Goal: Task Accomplishment & Management: Manage account settings

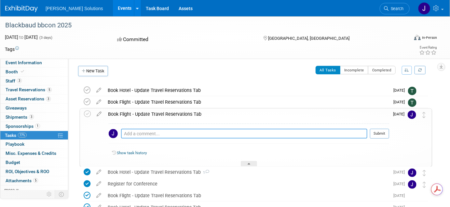
click at [137, 132] on textarea at bounding box center [244, 134] width 246 height 10
click at [134, 131] on textarea at bounding box center [244, 134] width 246 height 10
click at [130, 152] on link "Show task history" at bounding box center [132, 152] width 30 height 5
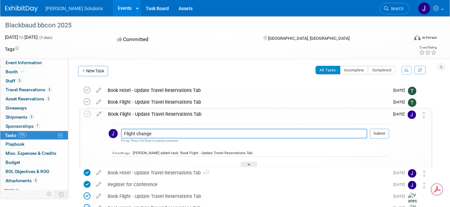
click at [166, 133] on textarea "Flight change" at bounding box center [244, 134] width 246 height 10
type textarea "Flight change to later outbound due to family obligation earlier in the day"
click at [383, 132] on button "Submit" at bounding box center [379, 134] width 19 height 10
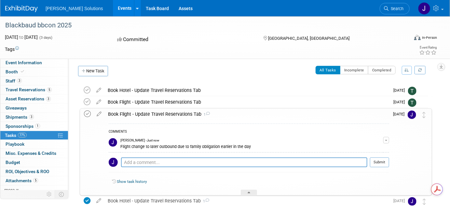
click at [84, 111] on icon at bounding box center [87, 113] width 7 height 7
click at [367, 113] on div "Book Flight - Update Travel Reservations Tab 1" at bounding box center [247, 113] width 284 height 11
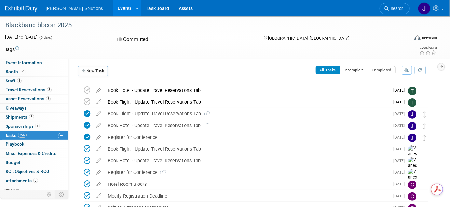
click at [359, 69] on button "Incomplete" at bounding box center [354, 70] width 28 height 8
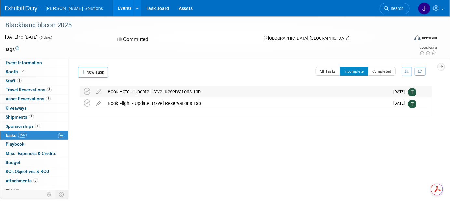
click at [139, 91] on div "Book Hotel - Update Travel Reservations Tab" at bounding box center [246, 91] width 285 height 11
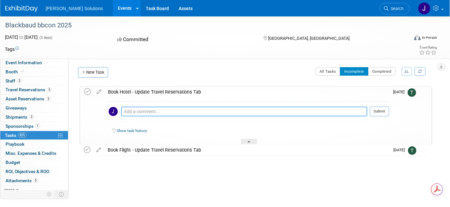
click at [141, 111] on textarea at bounding box center [244, 111] width 246 height 10
type textarea "Hotel booked for conference"
click at [380, 112] on button "Submit" at bounding box center [379, 111] width 19 height 10
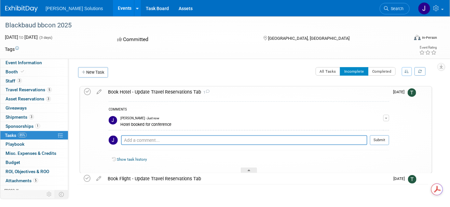
click at [355, 70] on button "Incomplete" at bounding box center [354, 71] width 28 height 8
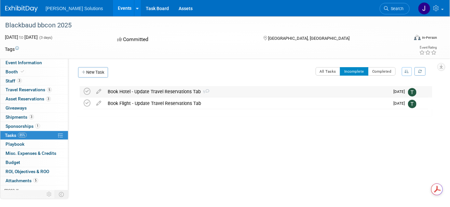
click at [123, 89] on div "Book Hotel - Update Travel Reservations Tab 1" at bounding box center [246, 91] width 285 height 11
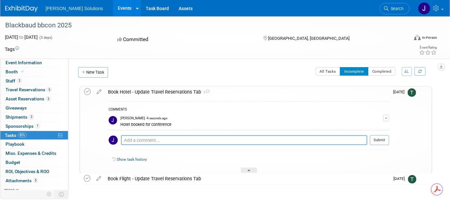
click at [388, 118] on span "button" at bounding box center [386, 117] width 3 height 1
click at [165, 179] on div "Book Flight - Update Travel Reservations Tab" at bounding box center [246, 178] width 285 height 11
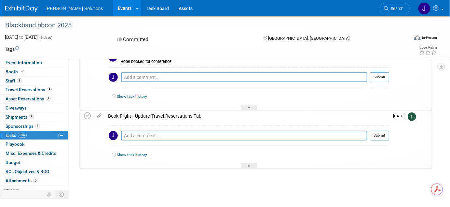
scroll to position [64, 0]
click at [141, 133] on textarea at bounding box center [244, 135] width 246 height 10
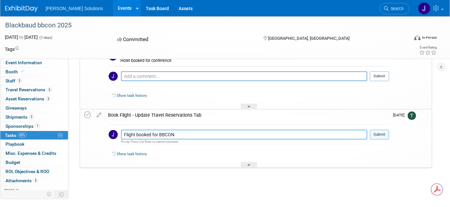
type textarea "Flight booked for BBCON"
click at [384, 133] on button "Submit" at bounding box center [379, 135] width 19 height 10
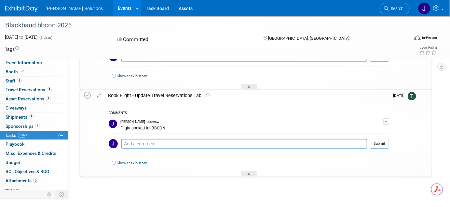
scroll to position [92, 0]
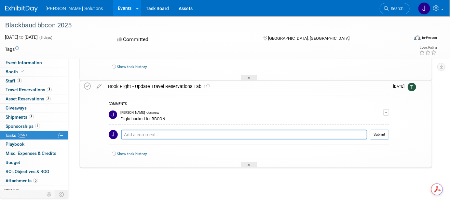
click at [265, 174] on div at bounding box center [254, 173] width 356 height 13
click at [248, 77] on div at bounding box center [249, 78] width 16 height 6
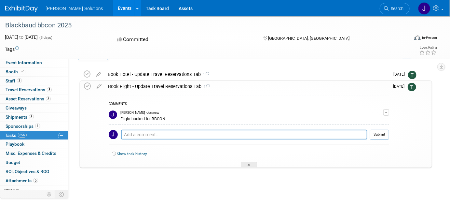
click at [211, 84] on div "Book Flight - Update Travel Reservations Tab 1" at bounding box center [247, 86] width 284 height 11
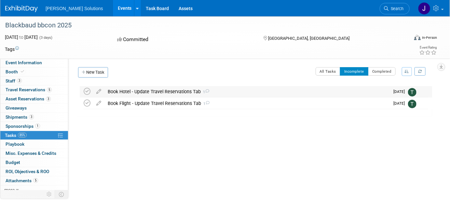
click at [206, 91] on icon at bounding box center [207, 91] width 4 height 4
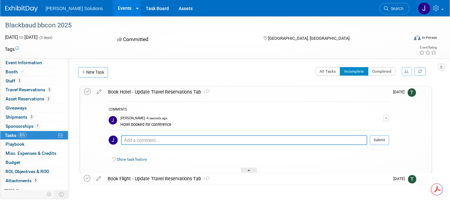
click at [131, 155] on div "Show task history" at bounding box center [249, 160] width 281 height 14
click at [131, 159] on link "Show task history" at bounding box center [132, 159] width 30 height 5
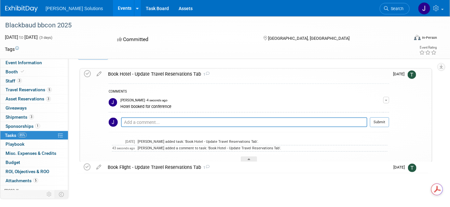
scroll to position [24, 0]
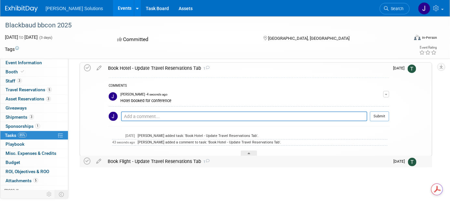
click at [180, 161] on div "Book Flight - Update Travel Reservations Tab 1" at bounding box center [246, 161] width 285 height 11
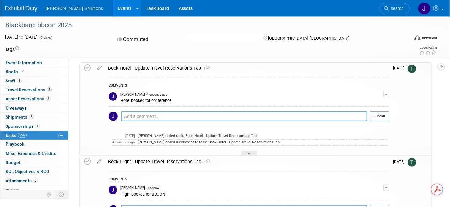
scroll to position [89, 0]
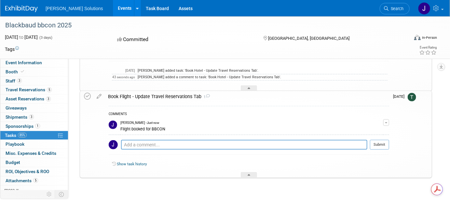
click at [141, 163] on link "Show task history" at bounding box center [132, 163] width 30 height 5
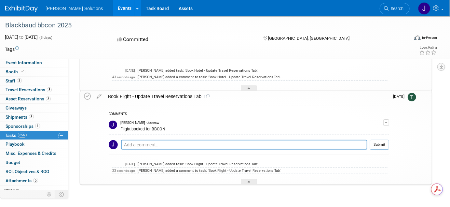
click at [443, 66] on icon "button" at bounding box center [441, 66] width 3 height 4
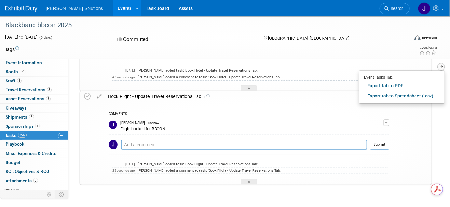
click at [443, 66] on icon "button" at bounding box center [441, 66] width 3 height 4
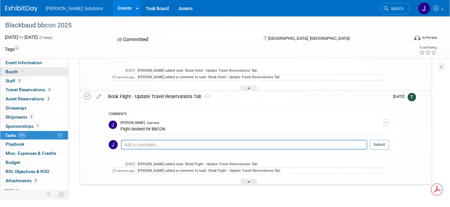
click at [12, 73] on span "Booth" at bounding box center [16, 71] width 20 height 5
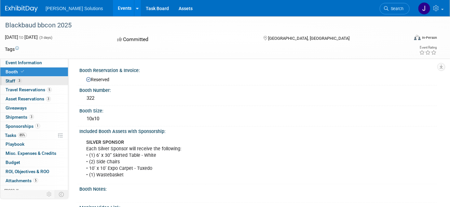
click at [12, 78] on span "Staff 3" at bounding box center [14, 80] width 16 height 5
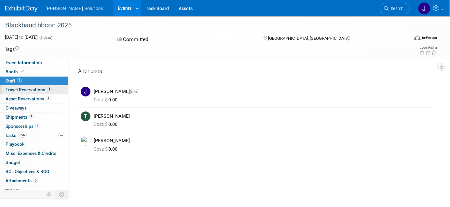
click at [15, 90] on span "Travel Reservations 5" at bounding box center [29, 89] width 46 height 5
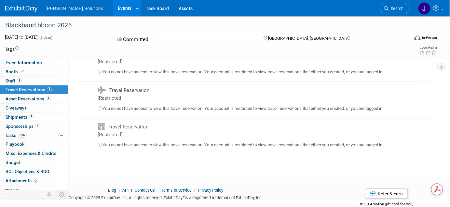
scroll to position [260, 0]
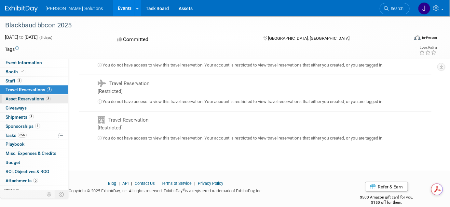
click at [33, 99] on span "Asset Reservations 3" at bounding box center [28, 98] width 45 height 5
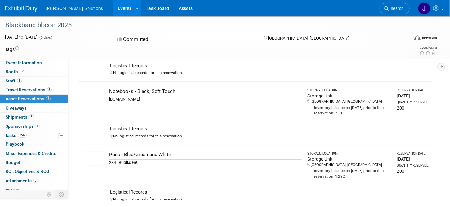
scroll to position [97, 0]
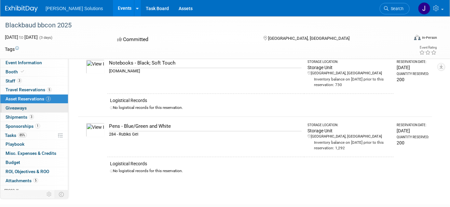
click at [24, 108] on span "Giveaways 0" at bounding box center [16, 107] width 21 height 5
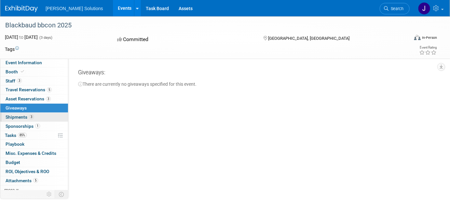
click at [19, 116] on span "Shipments 3" at bounding box center [20, 116] width 28 height 5
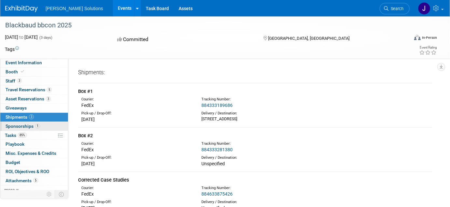
click at [19, 125] on span "Sponsorships 1" at bounding box center [23, 125] width 34 height 5
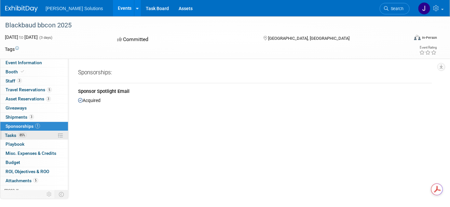
click at [12, 134] on span "Tasks 85%" at bounding box center [16, 134] width 22 height 5
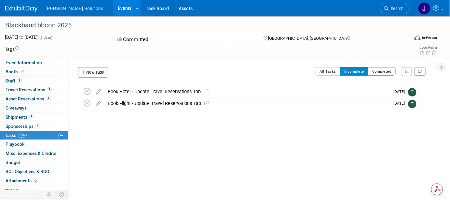
click at [386, 68] on button "Completed" at bounding box center [382, 71] width 28 height 8
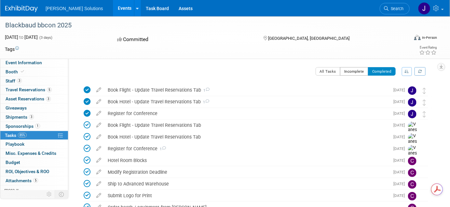
click at [352, 73] on button "Incomplete" at bounding box center [354, 71] width 28 height 8
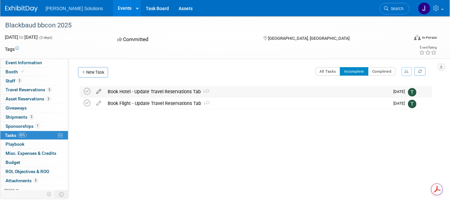
click at [99, 91] on icon at bounding box center [98, 90] width 11 height 8
click at [131, 90] on div "Book Hotel - Update Travel Reservations Tab 1" at bounding box center [246, 91] width 285 height 11
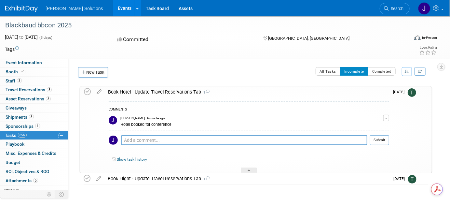
click at [388, 117] on span "button" at bounding box center [386, 117] width 3 height 1
click at [388, 117] on button "button" at bounding box center [386, 118] width 6 height 7
click at [379, 125] on link "Edit Comment" at bounding box center [362, 127] width 51 height 9
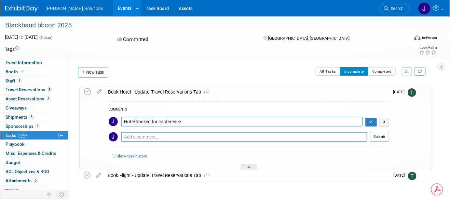
drag, startPoint x: 192, startPoint y: 121, endPoint x: 159, endPoint y: 120, distance: 32.5
click at [159, 120] on textarea "Hotel booked for conference" at bounding box center [242, 122] width 242 height 10
type textarea "Hotel booked for BBCON"
click at [373, 121] on icon "button" at bounding box center [371, 122] width 4 height 4
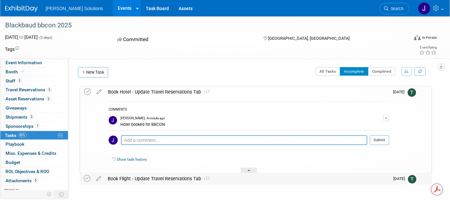
click at [151, 178] on div "Book Flight - Update Travel Reservations Tab 1" at bounding box center [246, 178] width 285 height 11
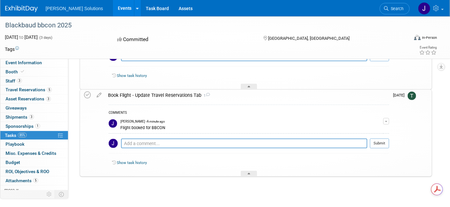
scroll to position [92, 0]
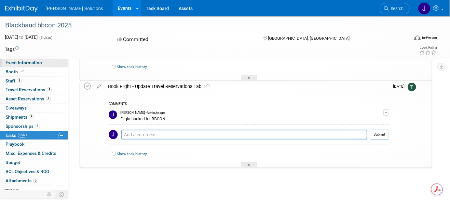
click at [31, 64] on span "Event Information" at bounding box center [24, 62] width 36 height 5
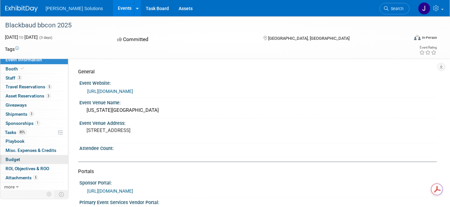
scroll to position [0, 0]
click at [22, 173] on link "5 Attachments 5" at bounding box center [34, 177] width 68 height 9
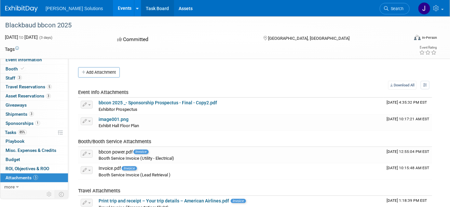
click at [141, 6] on link "Task Board" at bounding box center [157, 8] width 33 height 16
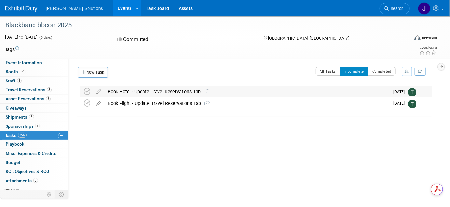
click at [411, 93] on img at bounding box center [412, 92] width 8 height 8
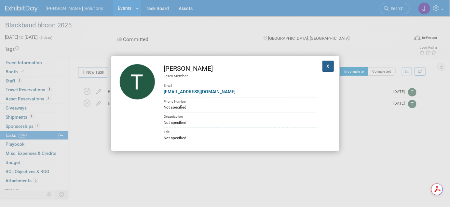
click at [323, 66] on button "X" at bounding box center [329, 66] width 12 height 11
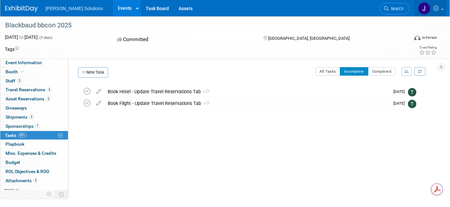
click at [436, 8] on icon at bounding box center [436, 8] width 7 height 6
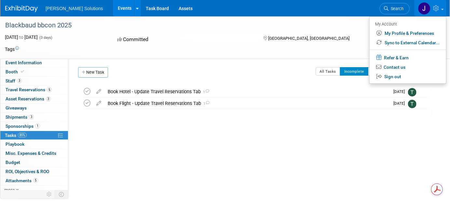
click at [425, 6] on img at bounding box center [424, 8] width 12 height 12
